Goal: Navigation & Orientation: Find specific page/section

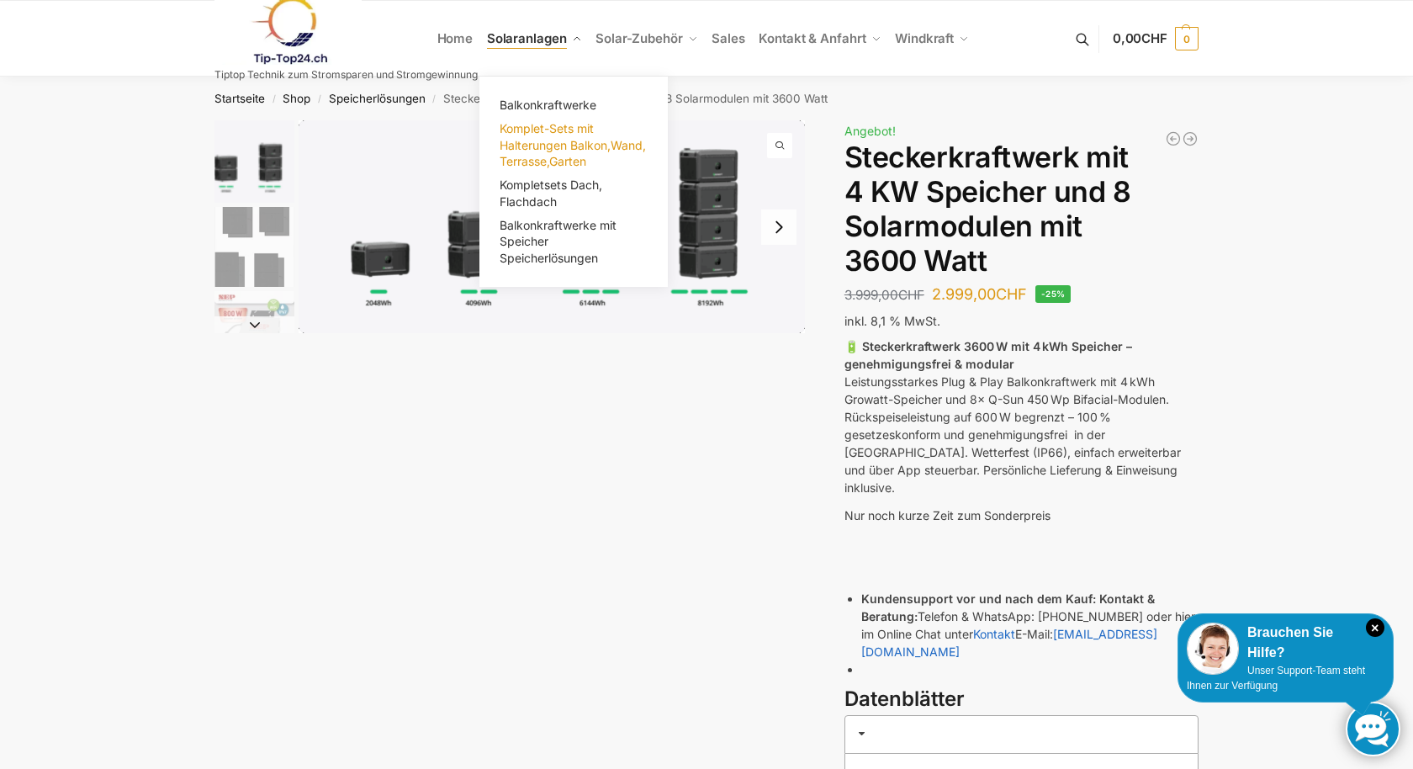
click at [561, 139] on span "Komplet-Sets mit Halterungen Balkon,Wand, Terrasse,Garten" at bounding box center [572, 144] width 146 height 47
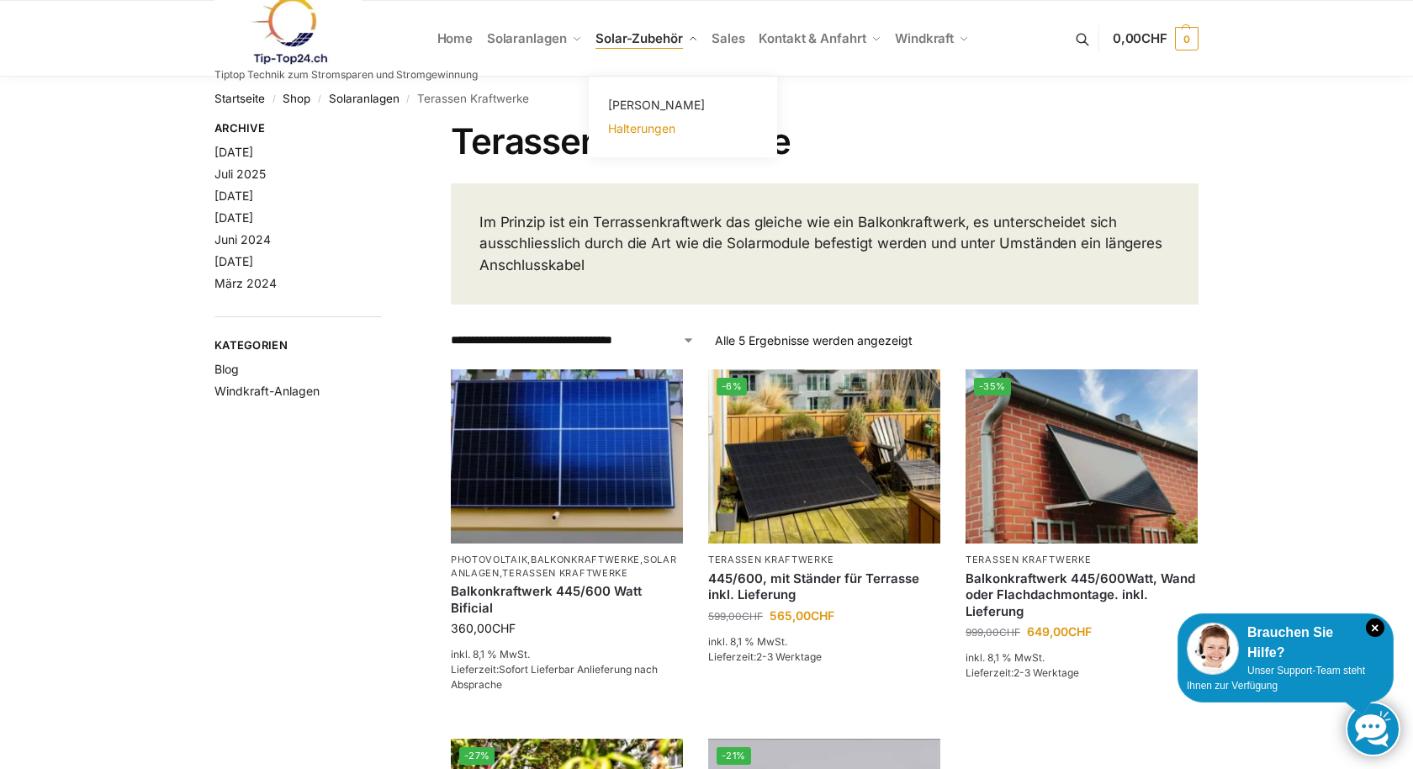
click at [643, 127] on span "Halterungen" at bounding box center [641, 128] width 67 height 14
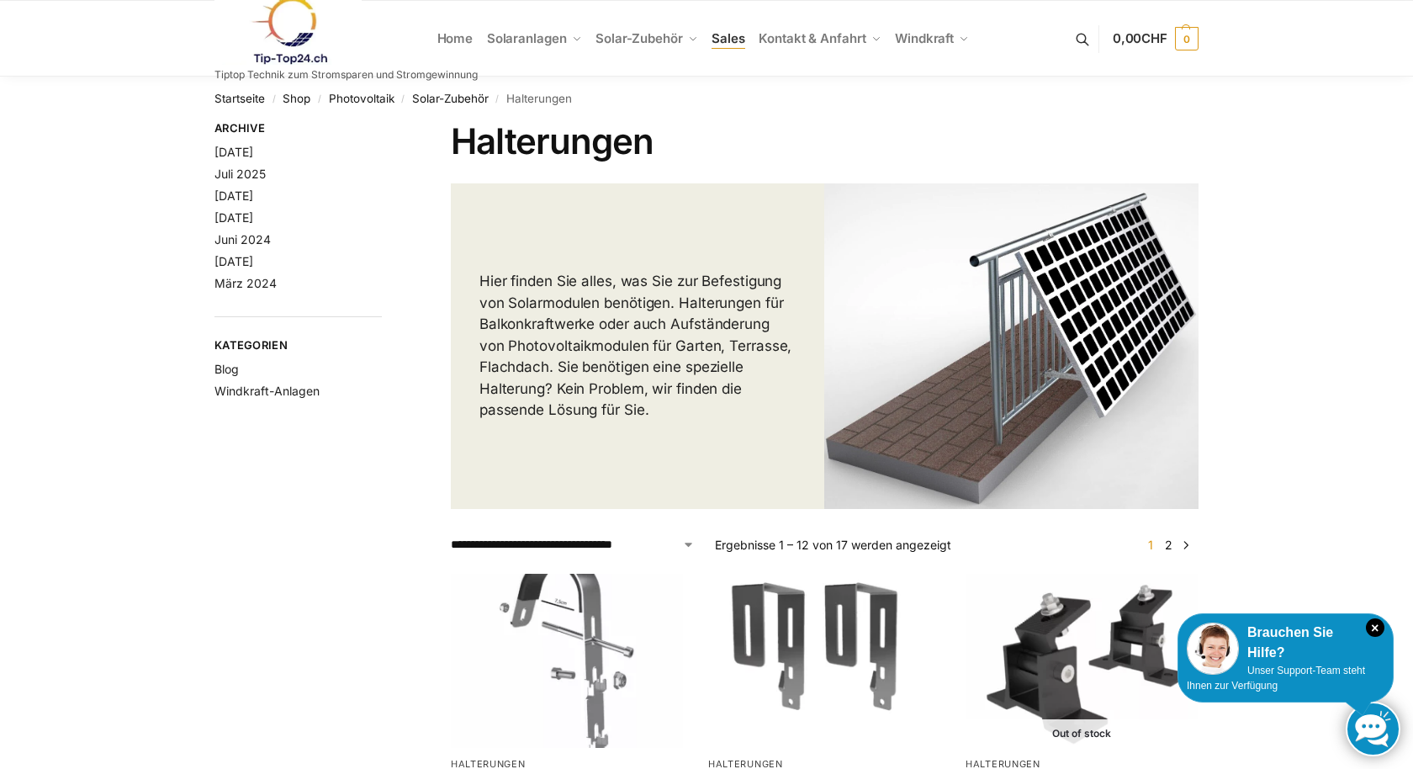
click at [727, 40] on span "Sales" at bounding box center [728, 38] width 34 height 16
